Goal: Task Accomplishment & Management: Manage account settings

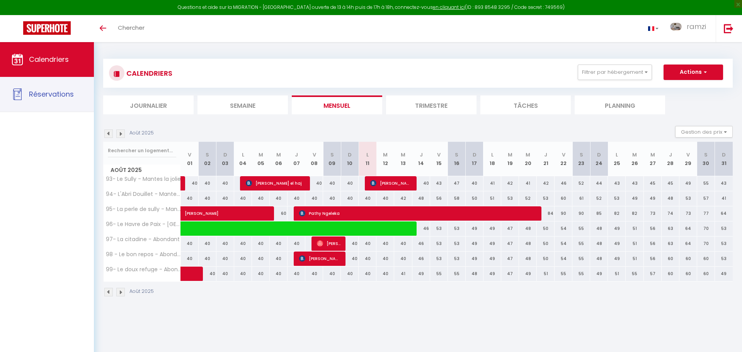
click at [31, 94] on span "Réservations" at bounding box center [51, 94] width 45 height 10
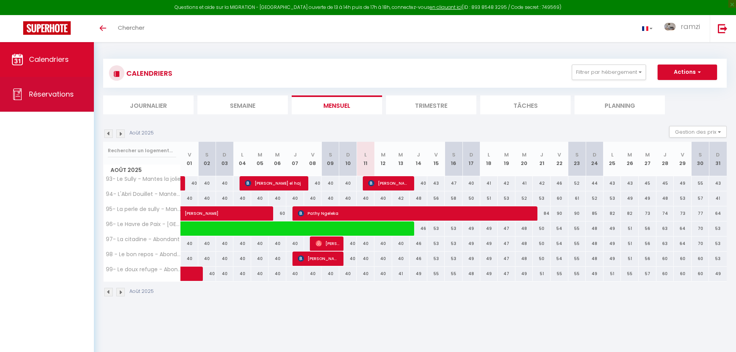
select select "not_cancelled"
select select
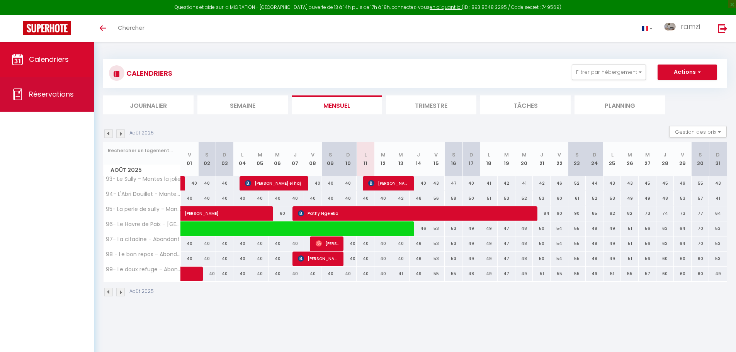
select select
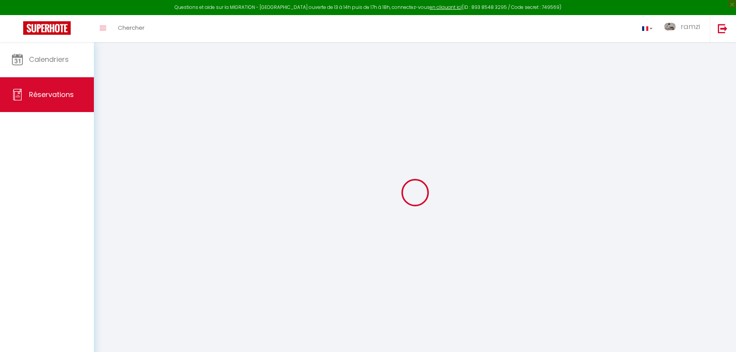
select select
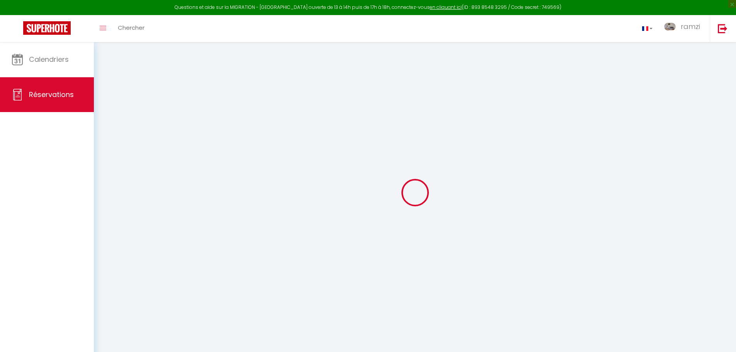
select select
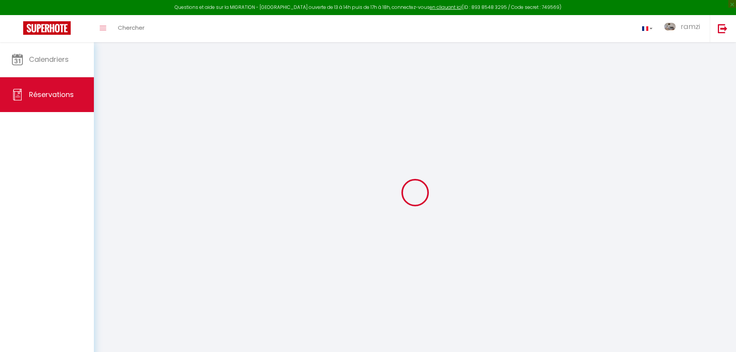
select select
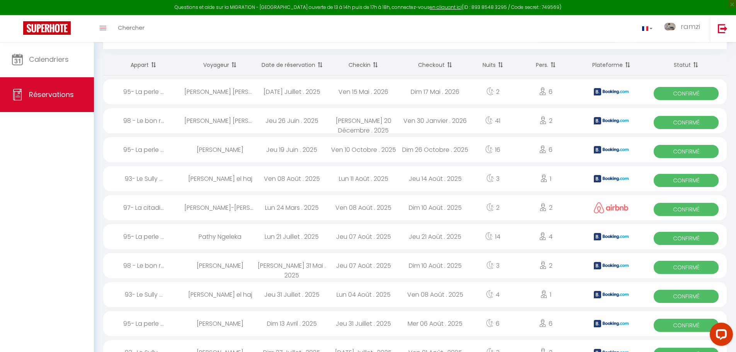
click at [683, 295] on span "Confirmé" at bounding box center [686, 296] width 65 height 13
select select "OK"
select select "0"
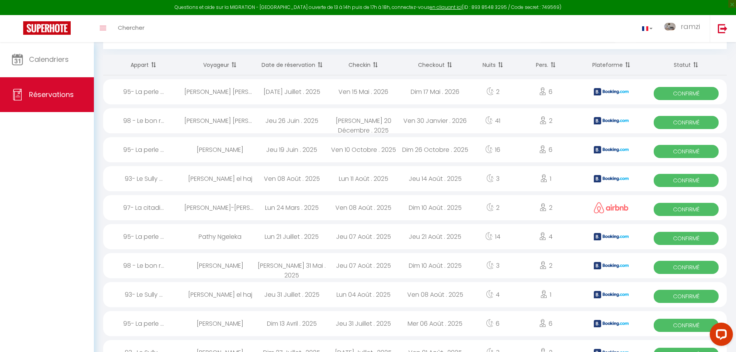
select select "1"
select select
